Goal: Find specific page/section: Find specific page/section

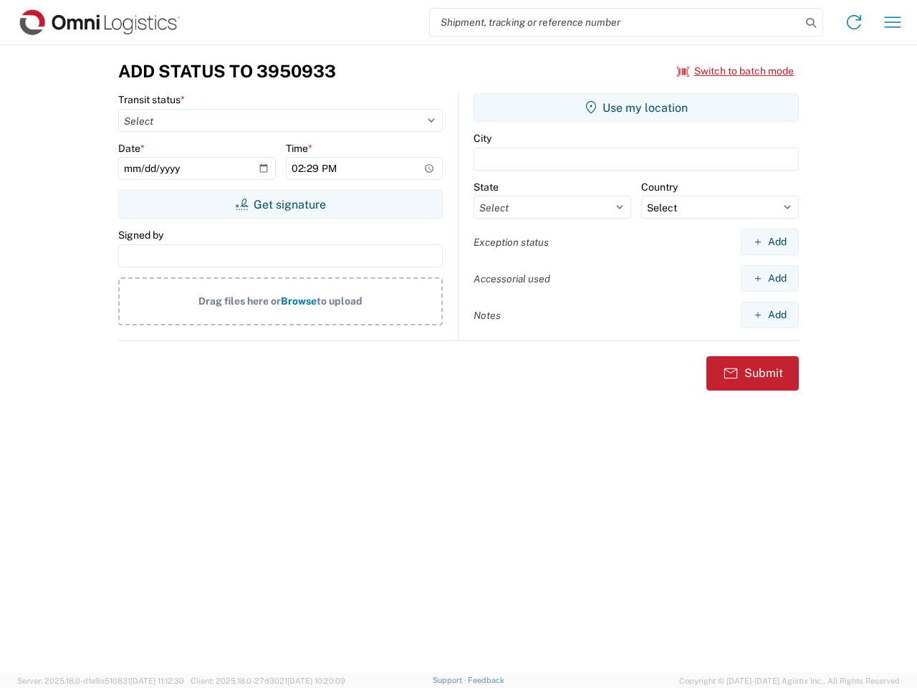
click at [615, 22] on input "search" at bounding box center [615, 22] width 371 height 27
click at [811, 23] on icon at bounding box center [811, 23] width 20 height 20
click at [854, 22] on icon at bounding box center [853, 22] width 23 height 23
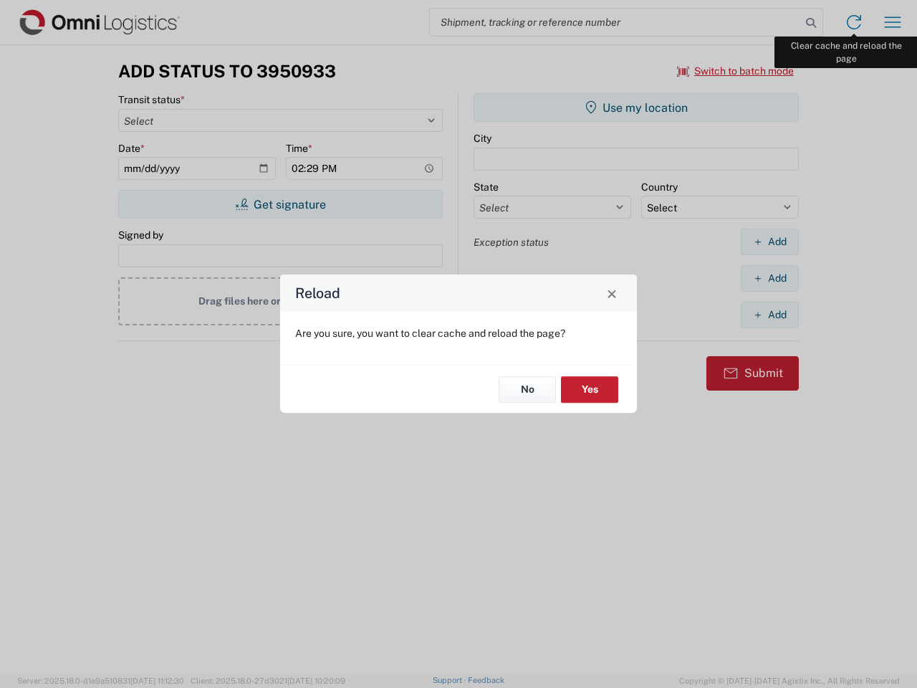
click at [893, 22] on div "Reload Are you sure, you want to clear cache and reload the page? No Yes" at bounding box center [458, 344] width 917 height 688
click at [736, 71] on div "Reload Are you sure, you want to clear cache and reload the page? No Yes" at bounding box center [458, 344] width 917 height 688
click at [280, 204] on div "Reload Are you sure, you want to clear cache and reload the page? No Yes" at bounding box center [458, 344] width 917 height 688
click at [636, 107] on div "Reload Are you sure, you want to clear cache and reload the page? No Yes" at bounding box center [458, 344] width 917 height 688
click at [769, 241] on div "Reload Are you sure, you want to clear cache and reload the page? No Yes" at bounding box center [458, 344] width 917 height 688
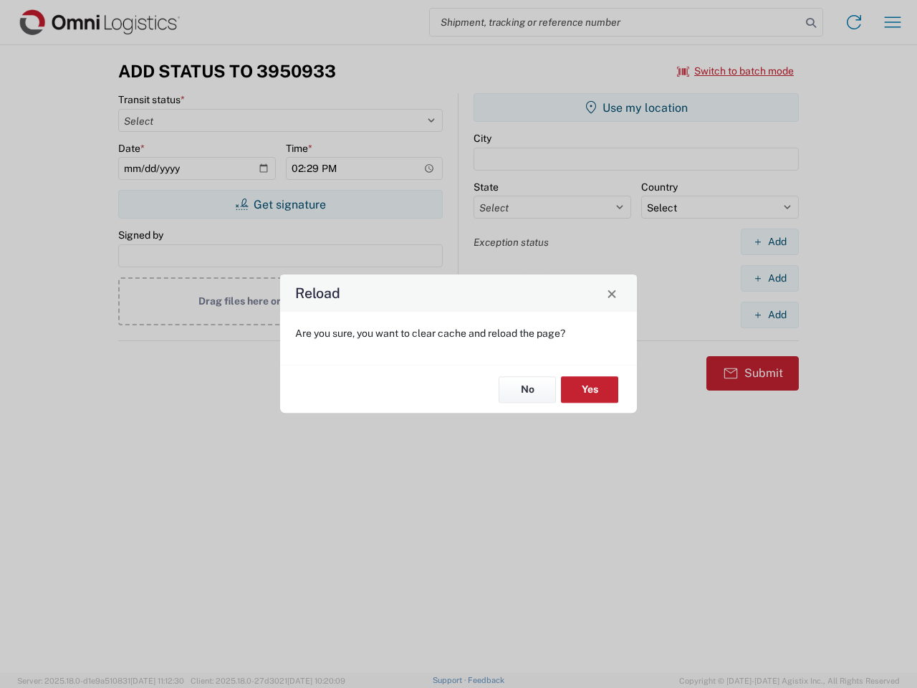
click at [769, 278] on div "Reload Are you sure, you want to clear cache and reload the page? No Yes" at bounding box center [458, 344] width 917 height 688
click at [769, 314] on div "Reload Are you sure, you want to clear cache and reload the page? No Yes" at bounding box center [458, 344] width 917 height 688
